Goal: Check status: Check status

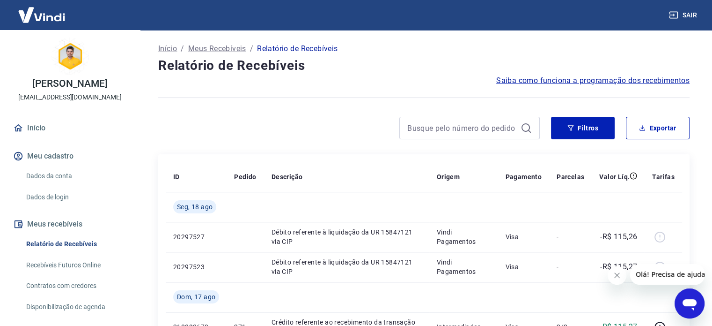
click at [615, 271] on icon "Fechar mensagem da empresa" at bounding box center [617, 274] width 7 height 7
click at [320, 133] on div at bounding box center [349, 128] width 382 height 22
click at [288, 129] on div at bounding box center [349, 128] width 382 height 22
